Goal: Communication & Community: Participate in discussion

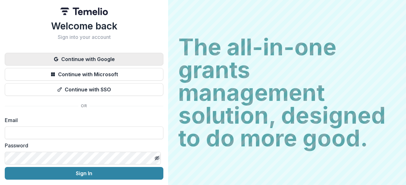
click at [80, 61] on button "Continue with Google" at bounding box center [84, 59] width 158 height 13
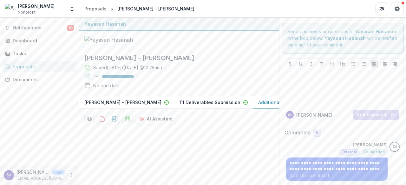
click at [268, 106] on p "Additional Documents Request" at bounding box center [292, 102] width 68 height 7
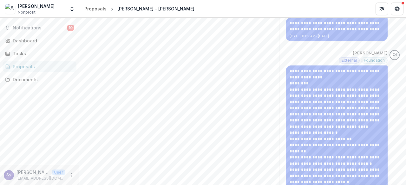
scroll to position [63, 0]
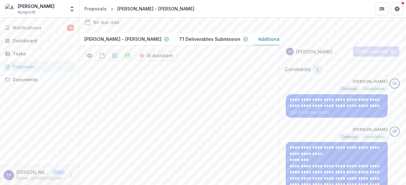
click at [256, 46] on button "Additional Documents Request Draft" at bounding box center [302, 39] width 98 height 12
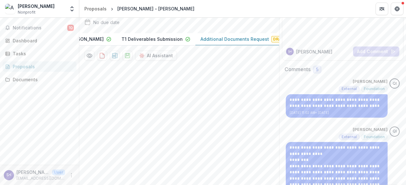
click at [232, 42] on p "Additional Documents Request" at bounding box center [234, 39] width 68 height 7
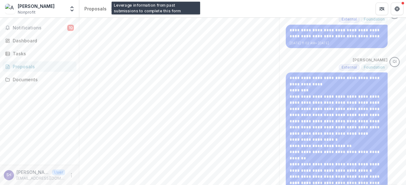
scroll to position [158, 0]
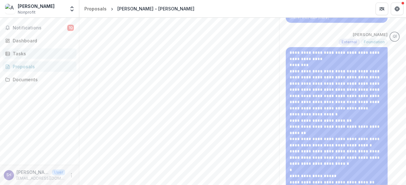
click at [31, 50] on div "Tasks" at bounding box center [42, 53] width 59 height 7
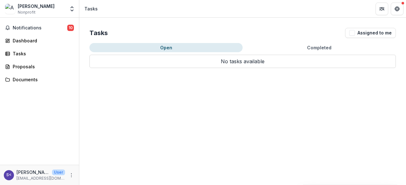
click at [217, 50] on button "Open" at bounding box center [165, 47] width 153 height 9
click at [351, 34] on span "button" at bounding box center [352, 33] width 6 height 6
click at [352, 35] on span "button" at bounding box center [352, 33] width 6 height 6
click at [296, 49] on button "Completed" at bounding box center [318, 47] width 153 height 9
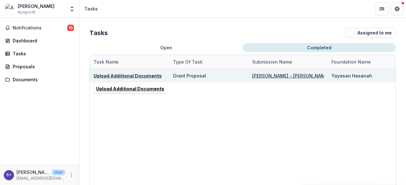
click at [145, 76] on u "Upload Additional Documents" at bounding box center [127, 75] width 68 height 5
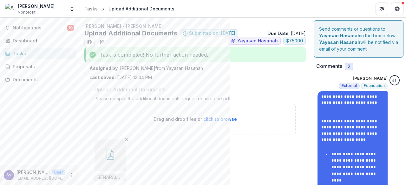
click at [206, 118] on span "click to browse" at bounding box center [220, 119] width 34 height 5
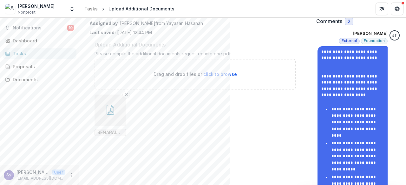
scroll to position [54, 0]
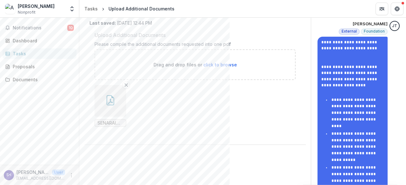
click at [215, 66] on span "click to browse" at bounding box center [220, 64] width 34 height 5
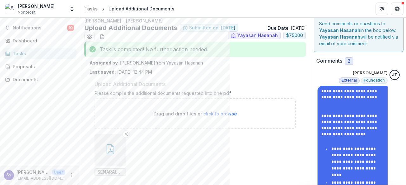
scroll to position [0, 0]
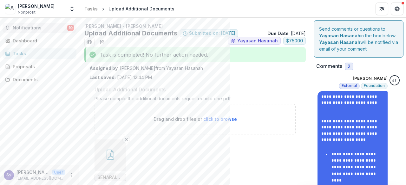
click at [30, 25] on span "Notifications" at bounding box center [40, 27] width 54 height 5
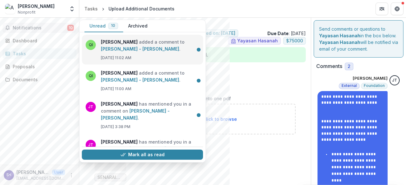
click at [143, 46] on link "[PERSON_NAME] - [PERSON_NAME]" at bounding box center [140, 48] width 78 height 5
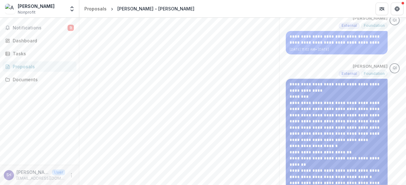
scroll to position [32, 0]
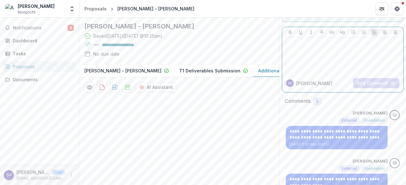
click at [304, 41] on p at bounding box center [343, 43] width 116 height 7
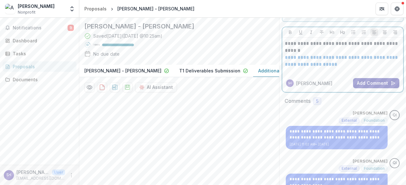
click at [366, 85] on button "Add Comment" at bounding box center [376, 83] width 46 height 10
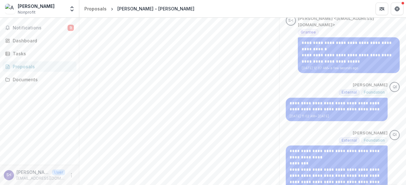
scroll to position [127, 0]
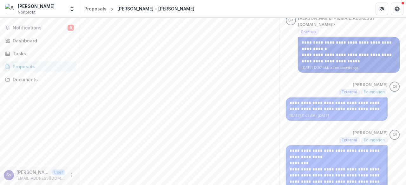
click at [328, 58] on link "**********" at bounding box center [346, 58] width 91 height 10
